Goal: Information Seeking & Learning: Learn about a topic

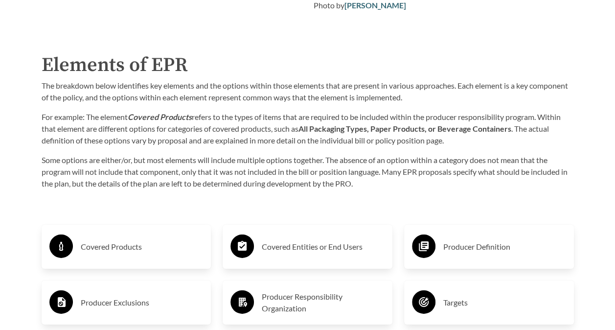
scroll to position [1418, 0]
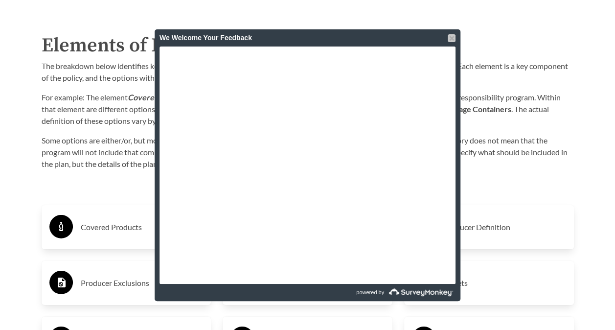
click at [450, 38] on div at bounding box center [451, 38] width 8 height 8
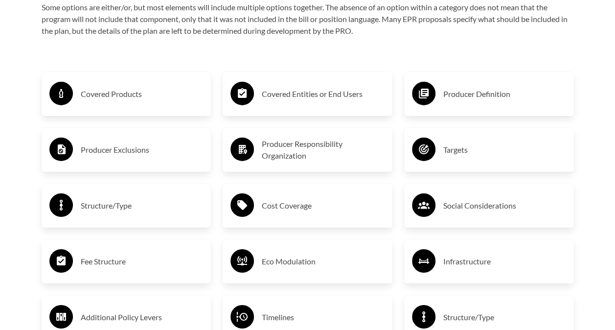
scroll to position [1565, 0]
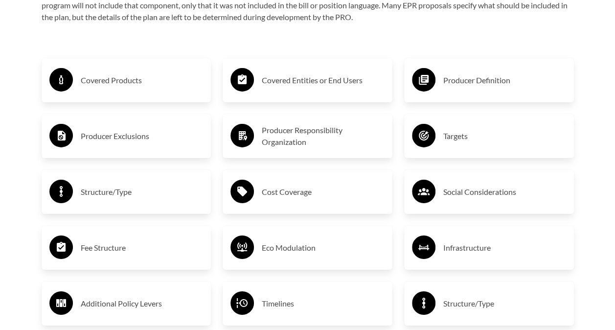
click at [456, 135] on h3 "Targets" at bounding box center [504, 136] width 123 height 16
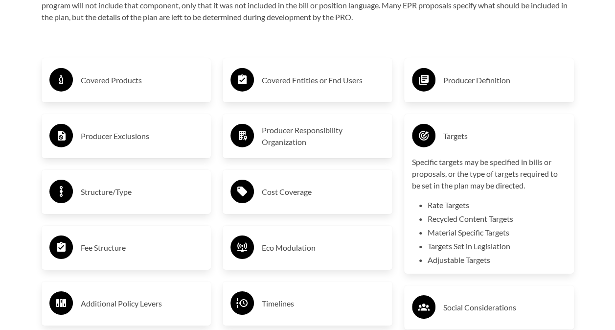
click at [109, 77] on h3 "Covered Products" at bounding box center [142, 80] width 123 height 16
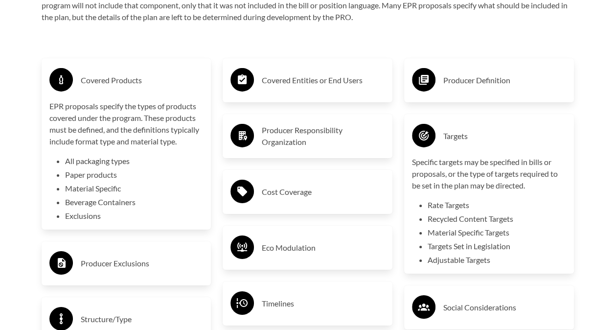
click at [314, 81] on h3 "Covered Entities or End Users" at bounding box center [323, 80] width 123 height 16
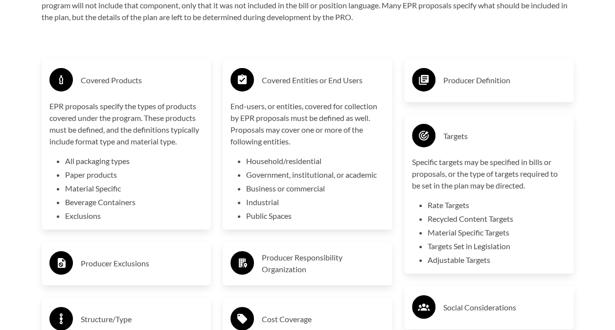
click at [489, 80] on h3 "Producer Definition" at bounding box center [504, 80] width 123 height 16
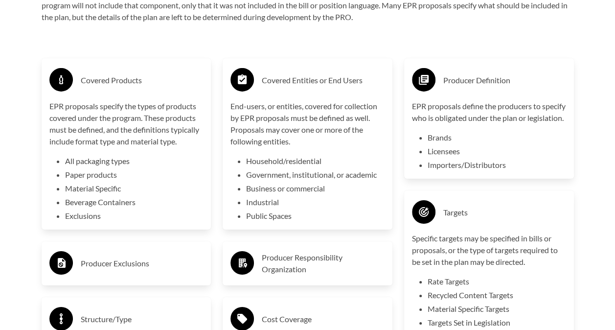
click at [441, 83] on div "Producer Definition" at bounding box center [489, 80] width 154 height 28
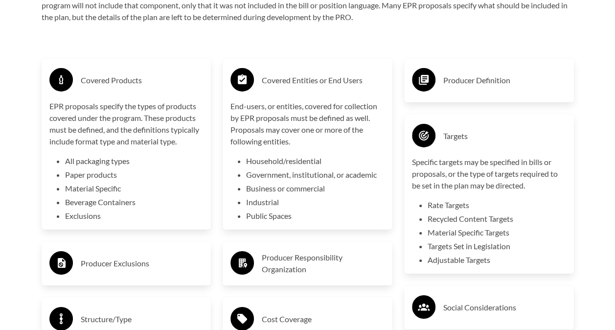
click at [331, 88] on h3 "Covered Entities or End Users" at bounding box center [323, 80] width 123 height 16
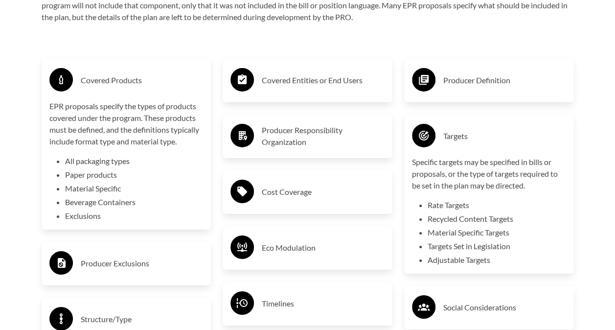
click at [154, 88] on h3 "Covered Products" at bounding box center [142, 80] width 123 height 16
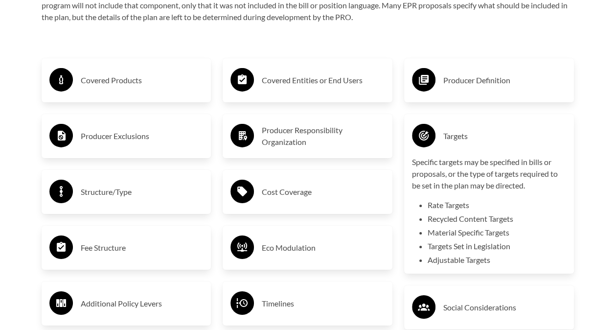
click at [125, 138] on h3 "Producer Exclusions" at bounding box center [142, 136] width 123 height 16
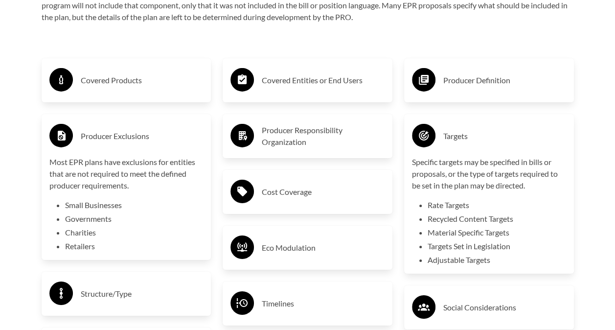
click at [156, 135] on h3 "Producer Exclusions" at bounding box center [142, 136] width 123 height 16
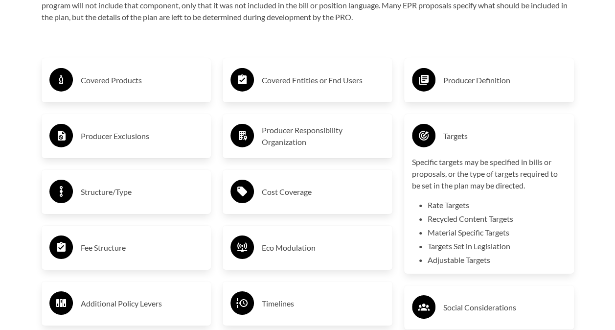
click at [329, 141] on h3 "Producer Responsibility Organization" at bounding box center [323, 135] width 123 height 23
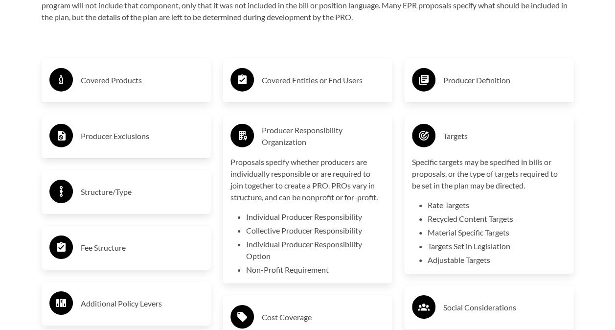
click at [323, 135] on h3 "Producer Responsibility Organization" at bounding box center [323, 135] width 123 height 23
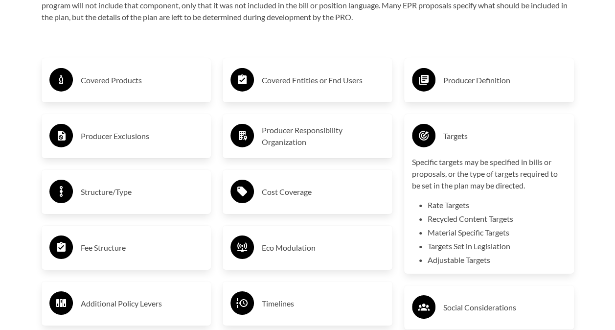
click at [469, 150] on div "Targets" at bounding box center [489, 136] width 154 height 28
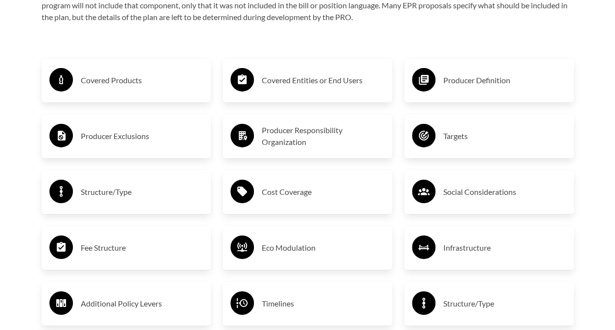
click at [150, 190] on h3 "Structure/Type" at bounding box center [142, 192] width 123 height 16
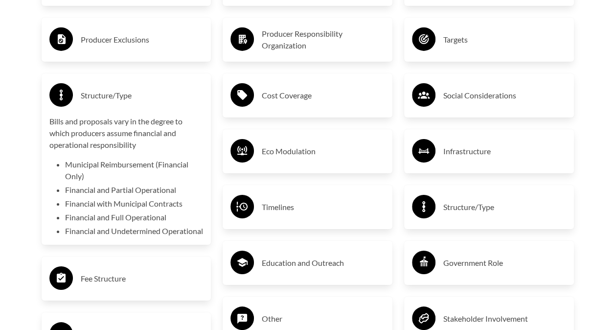
scroll to position [1662, 0]
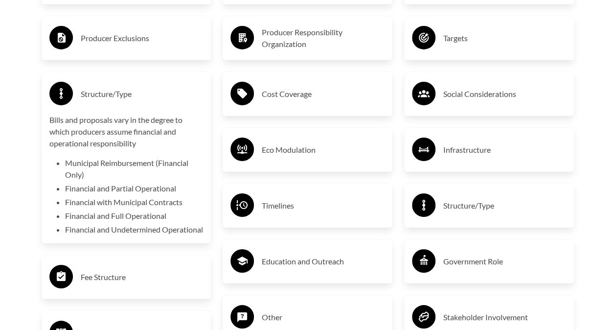
click at [173, 99] on h3 "Structure/Type" at bounding box center [142, 94] width 123 height 16
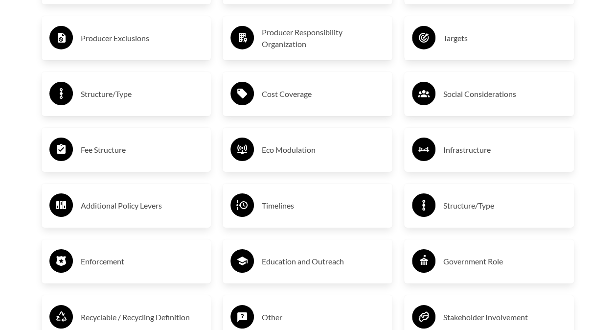
click at [334, 101] on h3 "Cost Coverage" at bounding box center [323, 94] width 123 height 16
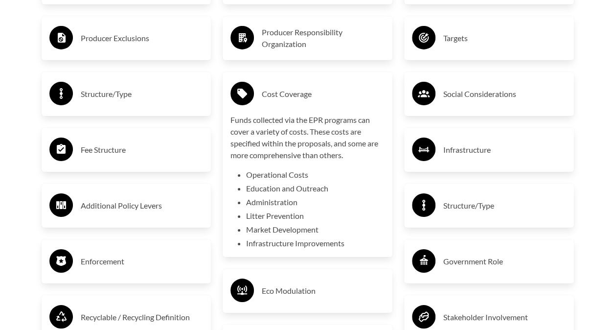
click at [352, 111] on div "Cost Coverage Funds collected via the EPR programs can cover a variety of costs…" at bounding box center [307, 164] width 154 height 169
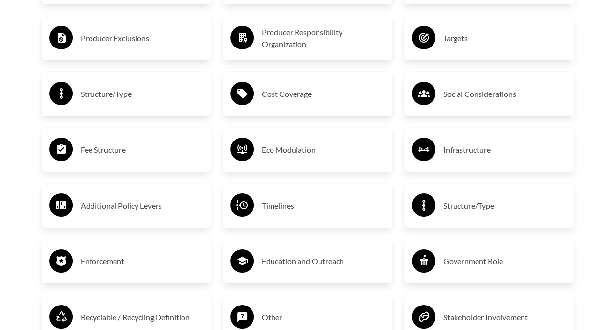
click at [487, 107] on div "Social Considerations" at bounding box center [489, 94] width 154 height 28
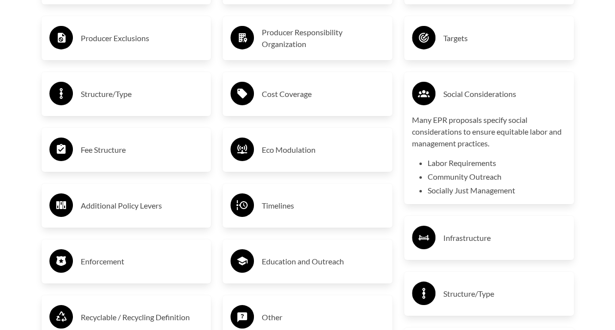
click at [494, 105] on div "Social Considerations" at bounding box center [489, 94] width 154 height 28
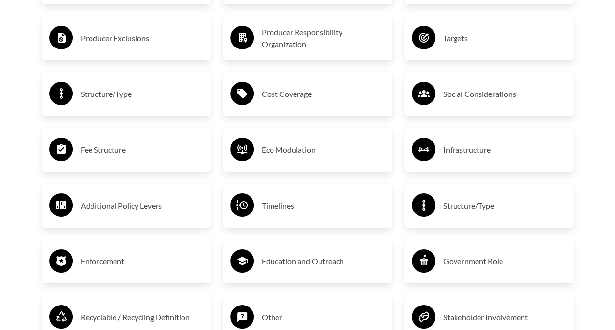
click at [138, 166] on div "Fee Structure" at bounding box center [127, 150] width 170 height 44
click at [157, 152] on h3 "Fee Structure" at bounding box center [142, 150] width 123 height 16
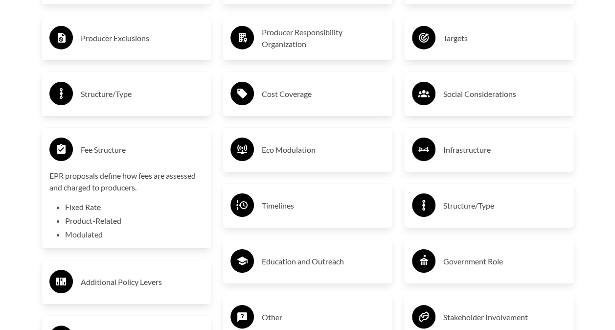
click at [152, 144] on h3 "Fee Structure" at bounding box center [142, 150] width 123 height 16
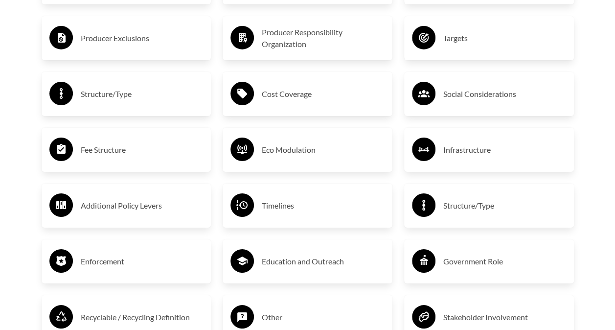
click at [335, 157] on h3 "Eco Modulation" at bounding box center [323, 150] width 123 height 16
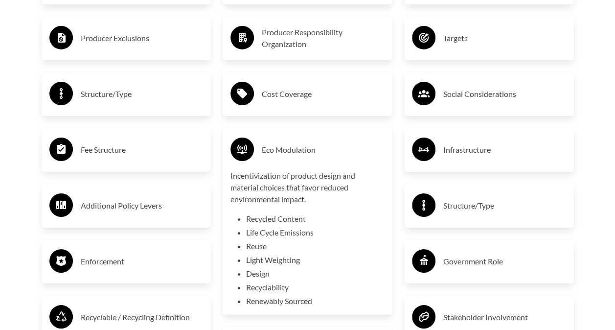
click at [343, 159] on div "Eco Modulation" at bounding box center [307, 149] width 154 height 28
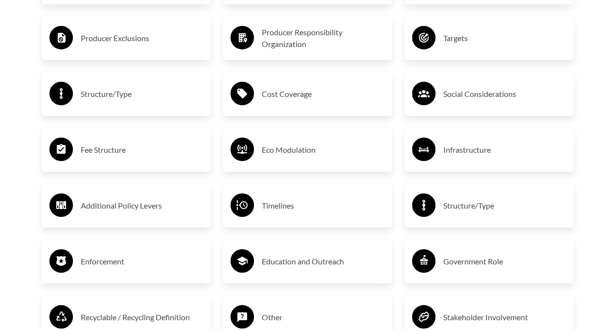
click at [531, 161] on div "Infrastructure" at bounding box center [489, 149] width 154 height 28
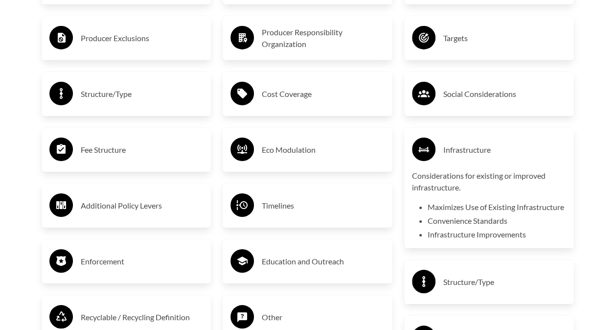
click at [530, 157] on h3 "Infrastructure" at bounding box center [504, 150] width 123 height 16
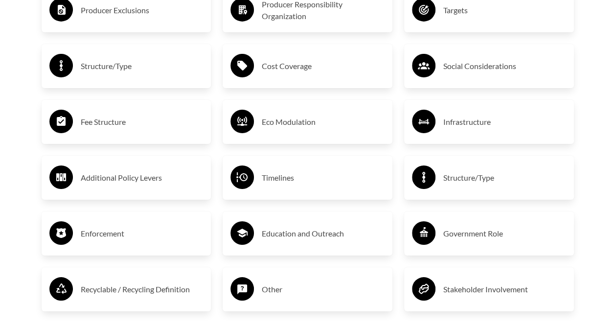
scroll to position [1711, 0]
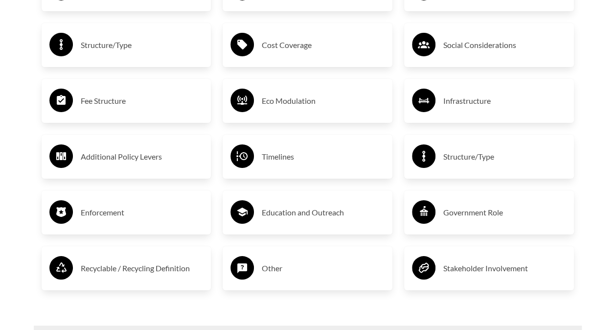
click at [183, 164] on h3 "Additional Policy Levers" at bounding box center [142, 157] width 123 height 16
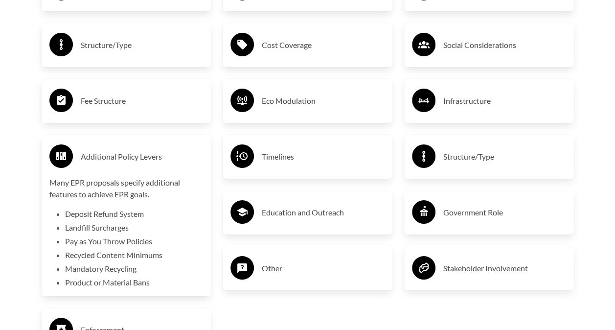
click at [183, 161] on h3 "Additional Policy Levers" at bounding box center [142, 157] width 123 height 16
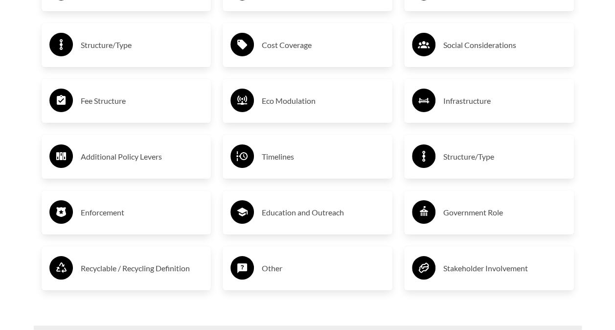
click at [343, 159] on h3 "Timelines" at bounding box center [323, 157] width 123 height 16
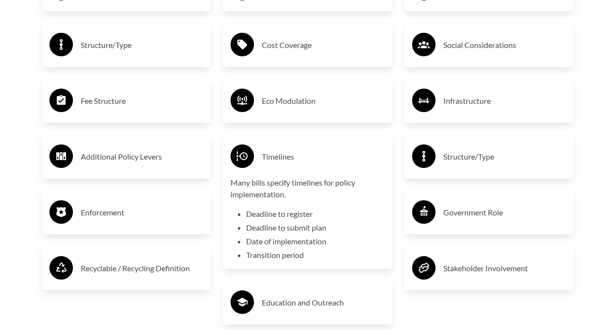
click at [343, 159] on h3 "Timelines" at bounding box center [323, 157] width 123 height 16
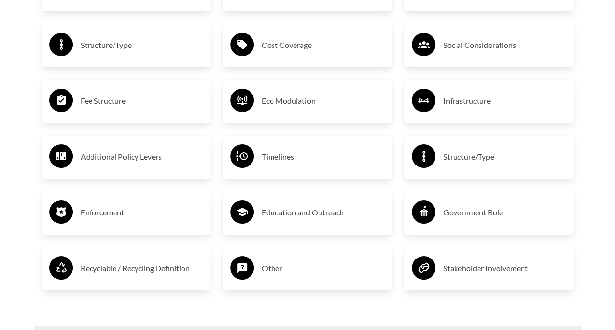
click at [510, 162] on h3 "Structure/Type" at bounding box center [504, 157] width 123 height 16
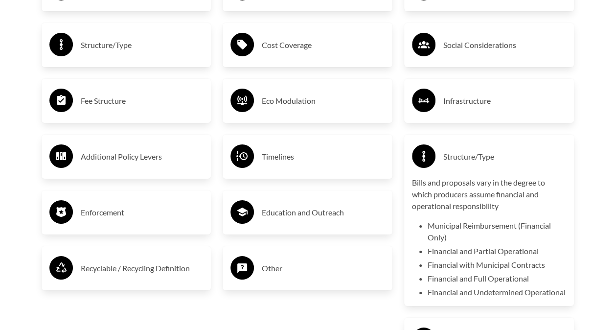
click at [538, 169] on div "Structure/Type" at bounding box center [489, 156] width 154 height 28
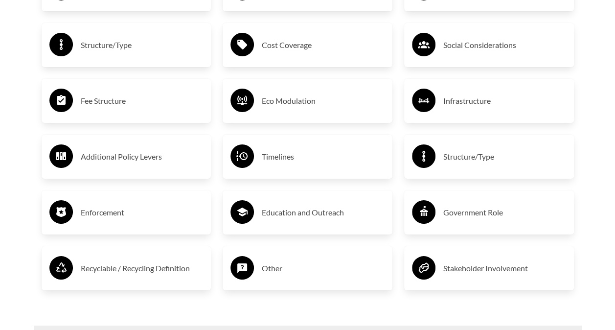
click at [140, 220] on h3 "Enforcement" at bounding box center [142, 212] width 123 height 16
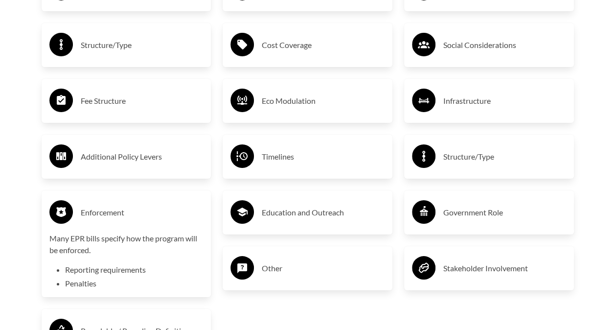
click at [160, 209] on h3 "Enforcement" at bounding box center [142, 212] width 123 height 16
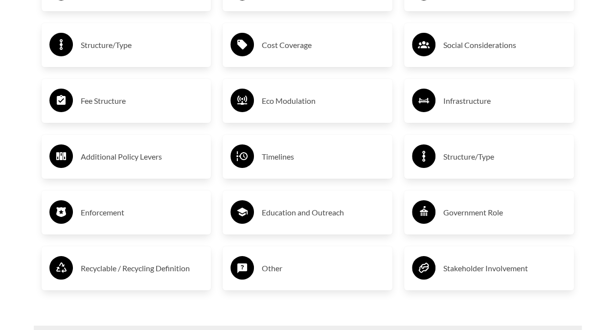
click at [366, 217] on h3 "Education and Outreach" at bounding box center [323, 212] width 123 height 16
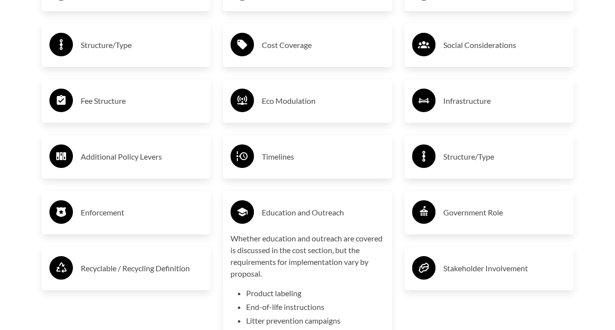
click at [371, 212] on h3 "Education and Outreach" at bounding box center [323, 212] width 123 height 16
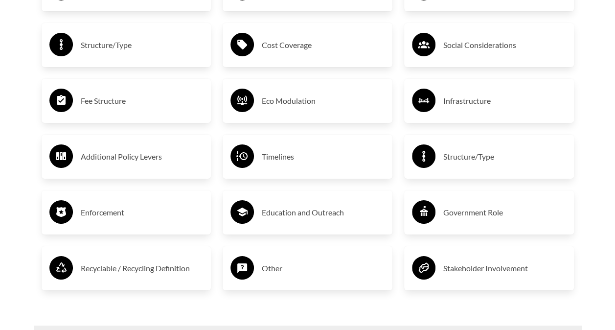
click at [532, 217] on h3 "Government Role" at bounding box center [504, 212] width 123 height 16
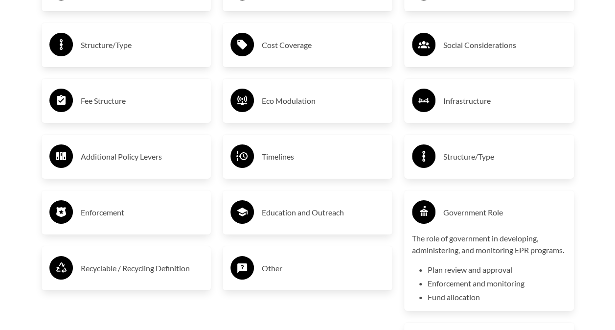
click at [533, 216] on h3 "Government Role" at bounding box center [504, 212] width 123 height 16
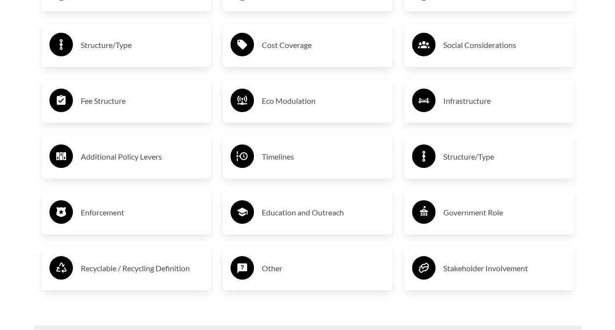
click at [189, 255] on div "Recyclable / Recycling Definition" at bounding box center [127, 268] width 170 height 44
click at [188, 265] on h3 "Recyclable / Recycling Definition" at bounding box center [142, 268] width 123 height 16
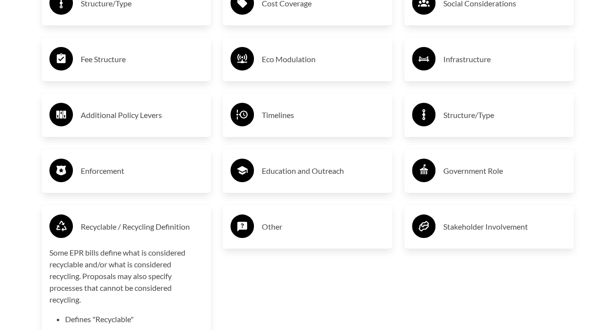
scroll to position [1809, 0]
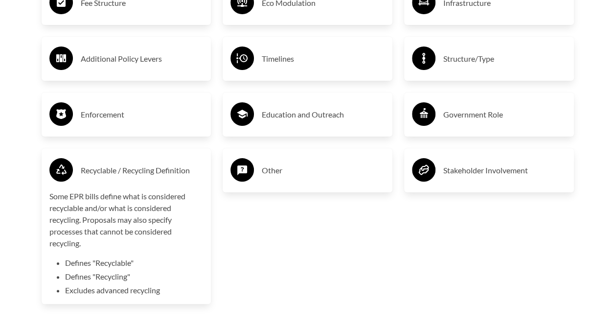
click at [182, 172] on h3 "Recyclable / Recycling Definition" at bounding box center [142, 170] width 123 height 16
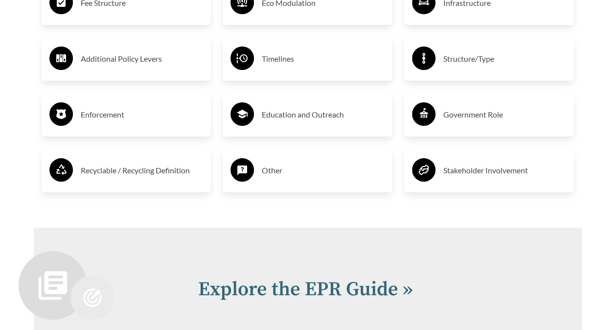
click at [294, 176] on h3 "Other" at bounding box center [323, 170] width 123 height 16
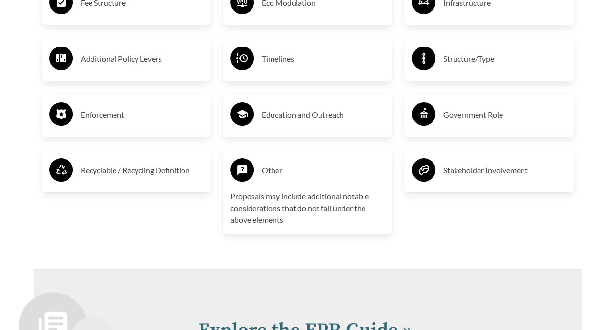
click at [309, 177] on h3 "Other" at bounding box center [323, 170] width 123 height 16
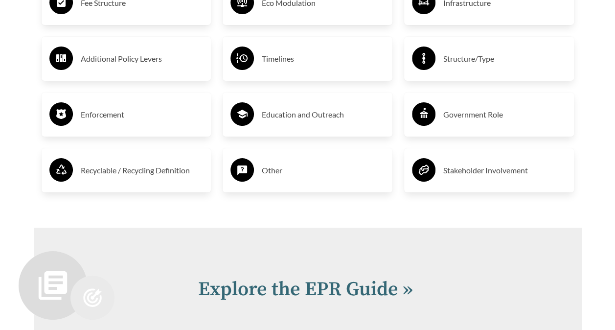
click at [489, 180] on div "Stakeholder Involvement" at bounding box center [489, 170] width 154 height 28
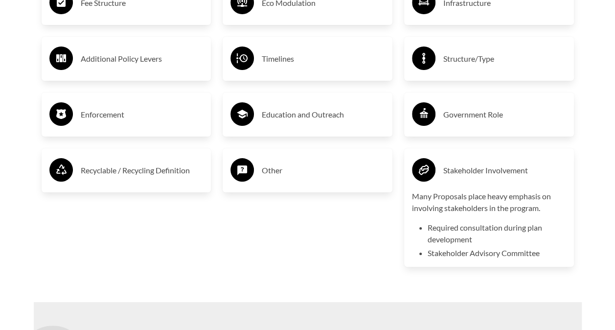
click at [491, 177] on h3 "Stakeholder Involvement" at bounding box center [504, 170] width 123 height 16
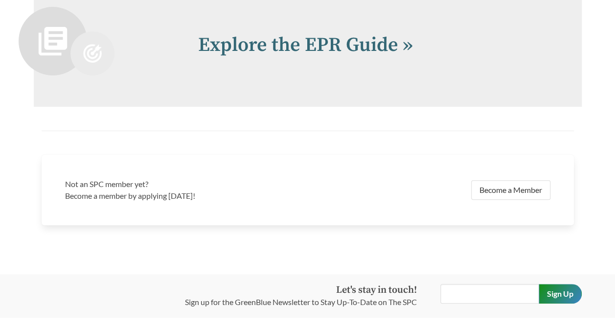
scroll to position [2054, 0]
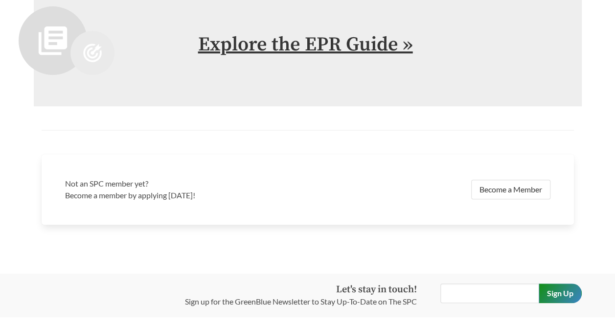
click at [363, 47] on link "Explore the EPR Guide »" at bounding box center [305, 44] width 215 height 24
